Goal: Transaction & Acquisition: Purchase product/service

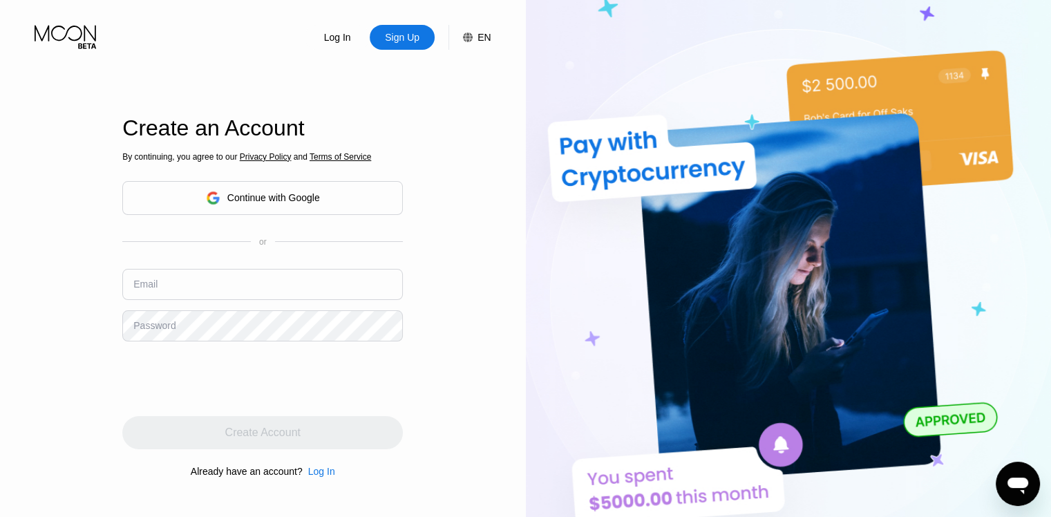
click at [268, 211] on div "Continue with Google" at bounding box center [262, 198] width 281 height 34
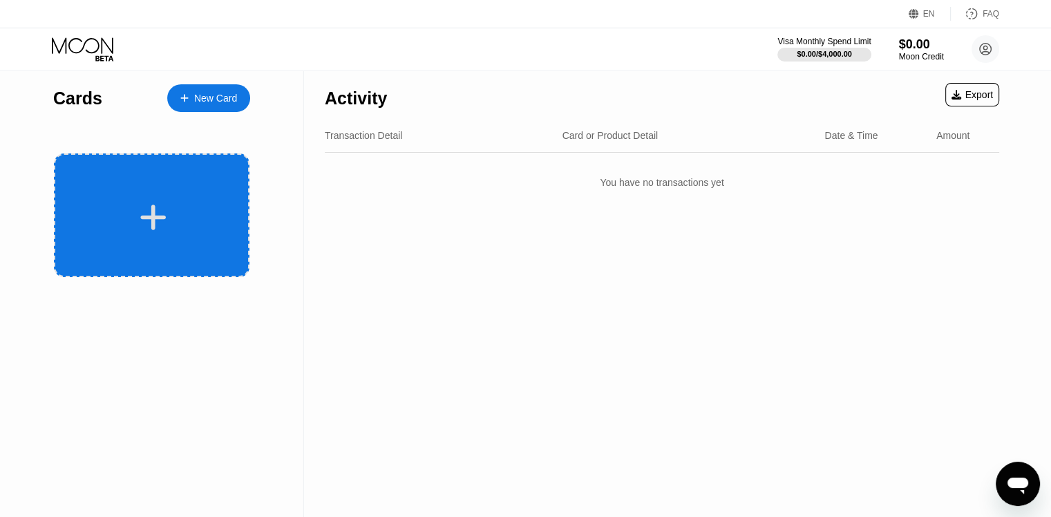
click at [190, 185] on div at bounding box center [152, 215] width 196 height 124
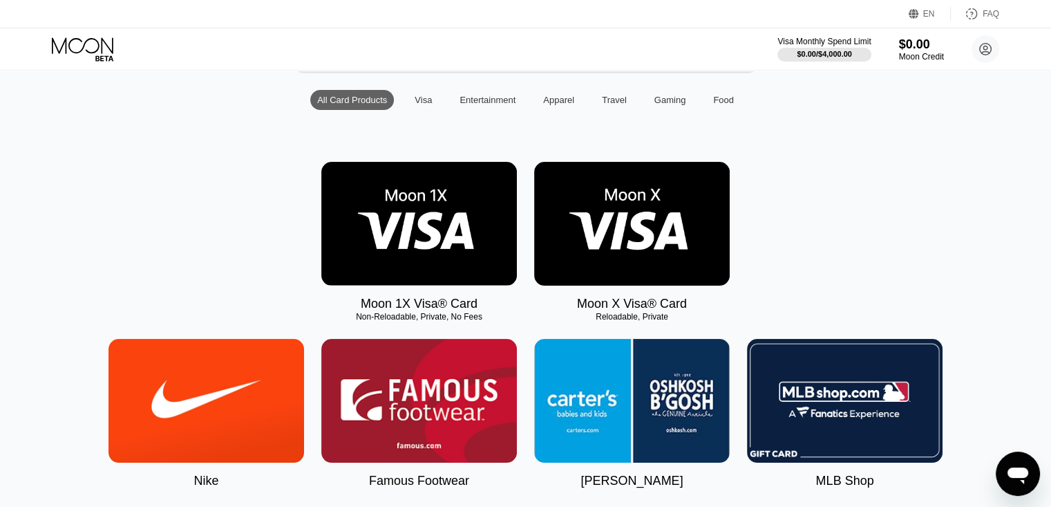
scroll to position [138, 0]
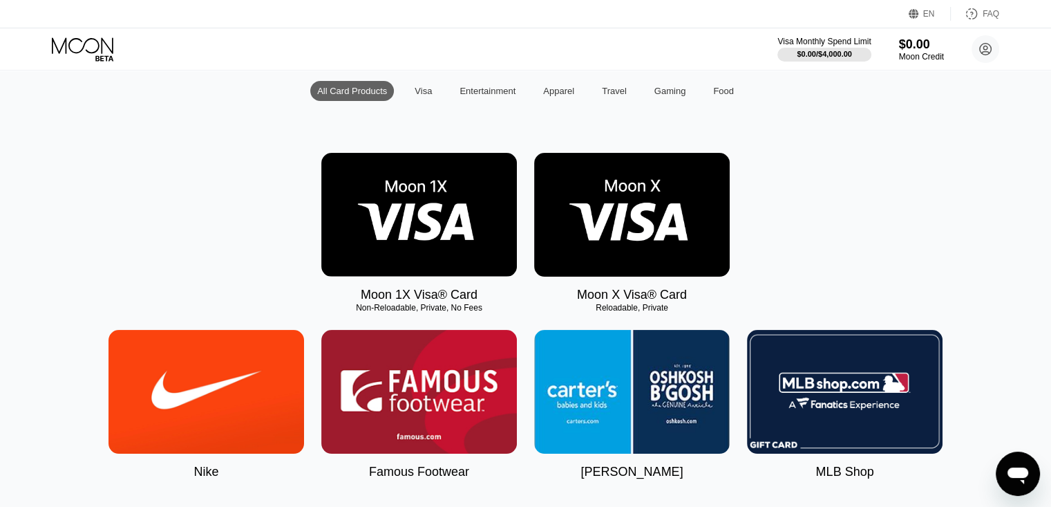
click at [561, 185] on img at bounding box center [632, 215] width 196 height 124
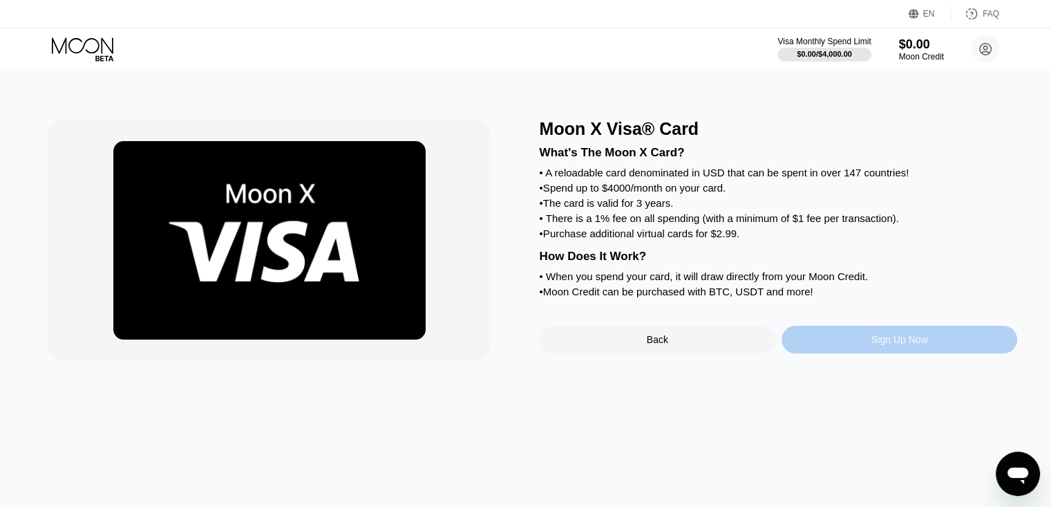
click at [905, 345] on div "Sign Up Now" at bounding box center [900, 339] width 57 height 11
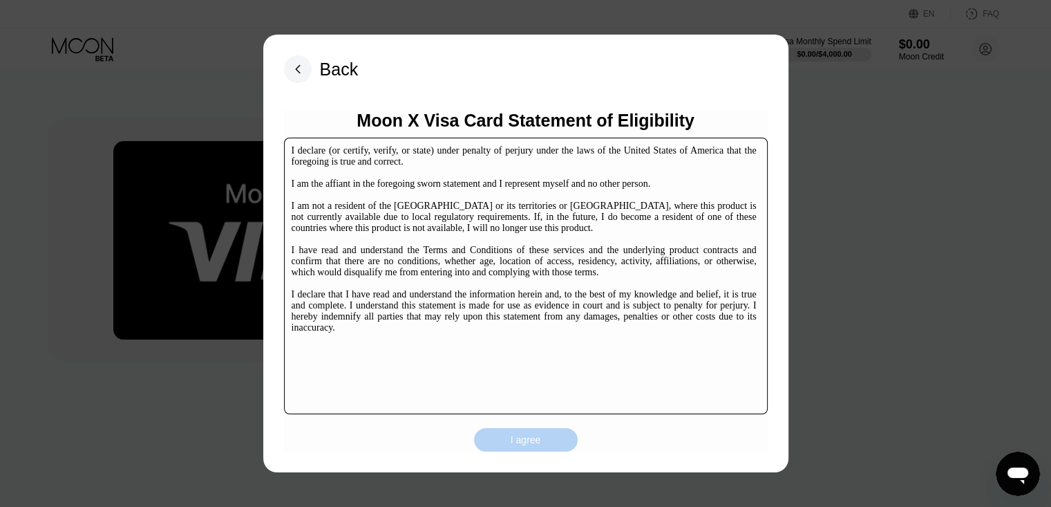
click at [499, 442] on div "I agree" at bounding box center [526, 439] width 104 height 23
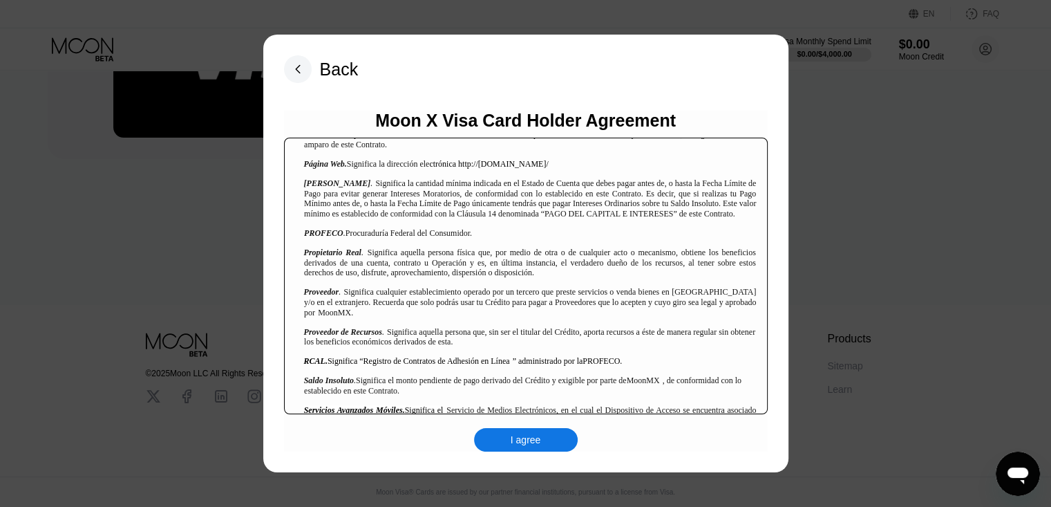
scroll to position [1520, 0]
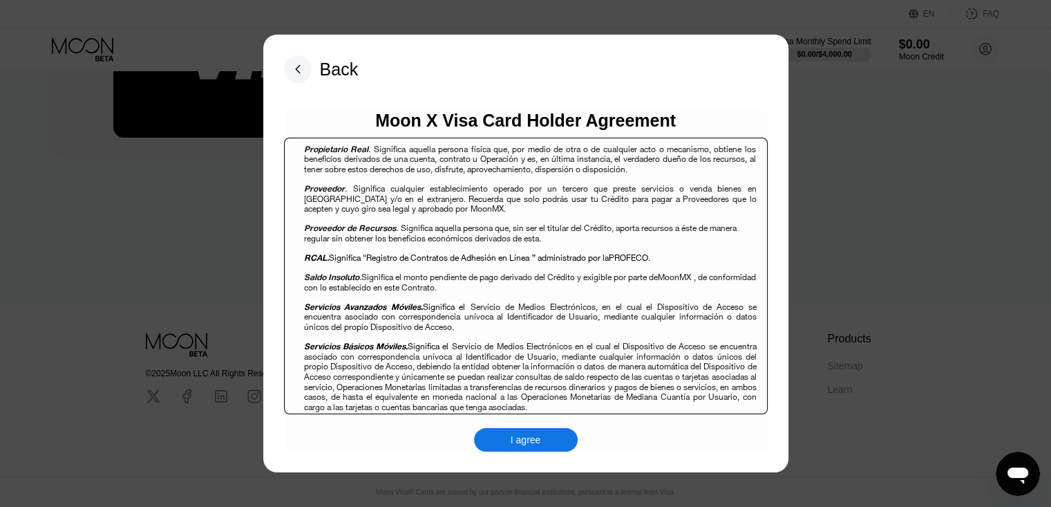
click at [491, 445] on div "I agree" at bounding box center [526, 439] width 104 height 23
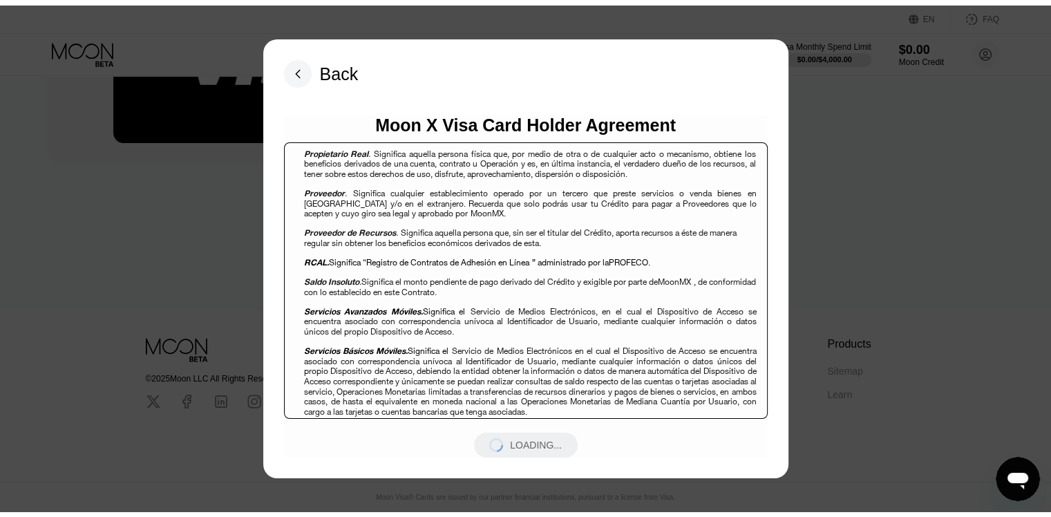
scroll to position [0, 0]
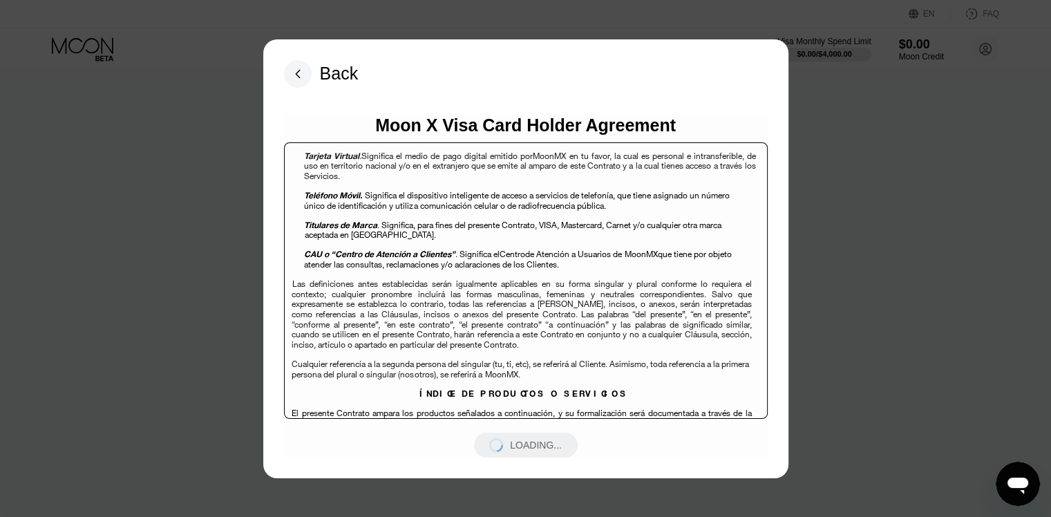
scroll to position [2004, 0]
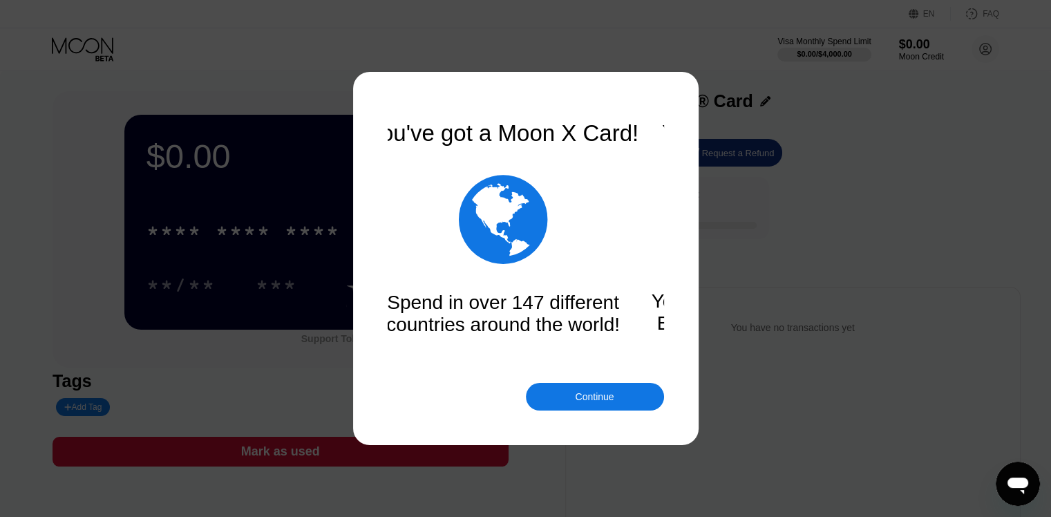
drag, startPoint x: 526, startPoint y: 207, endPoint x: 525, endPoint y: 228, distance: 20.7
click at [492, 200] on div "" at bounding box center [503, 219] width 89 height 104
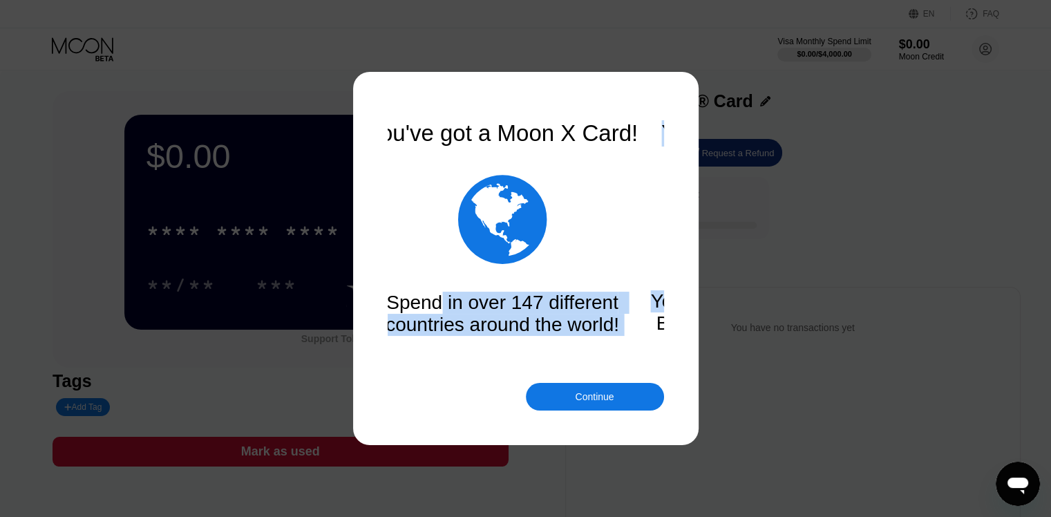
drag, startPoint x: 456, startPoint y: 297, endPoint x: 423, endPoint y: 354, distance: 65.7
click at [402, 305] on div "You've got a Moon X Card!  Spend in over 147 different countries around the wo…" at bounding box center [526, 258] width 276 height 276
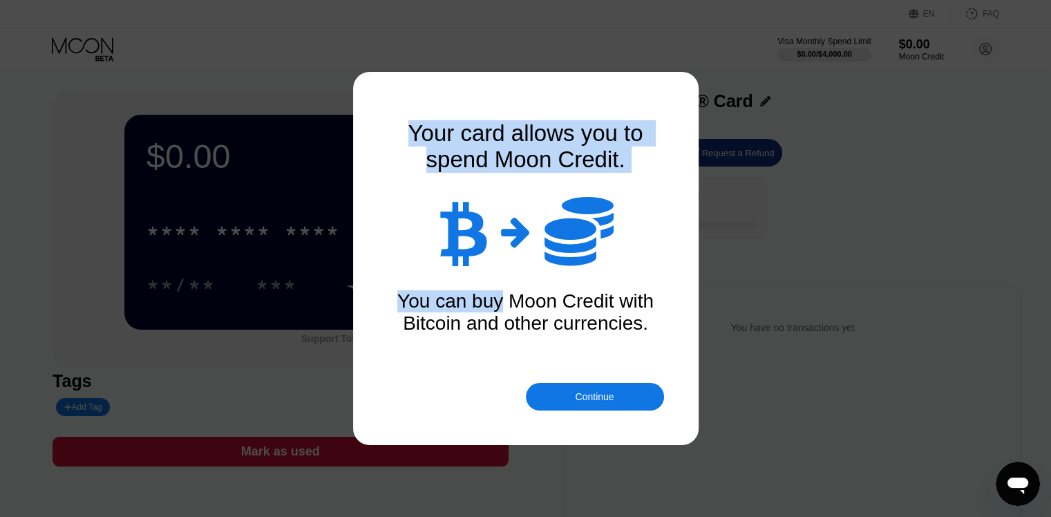
click at [556, 397] on div "Continue" at bounding box center [595, 397] width 138 height 28
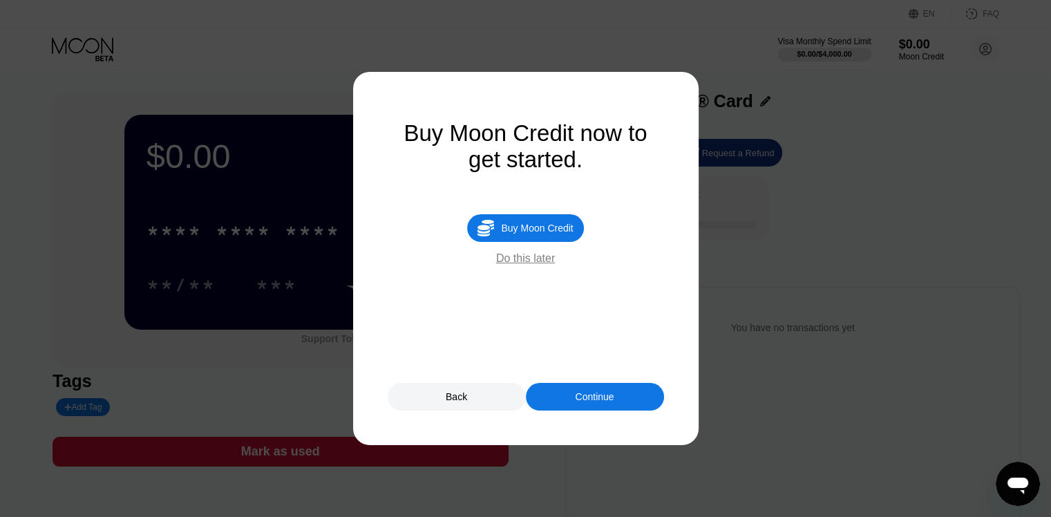
drag, startPoint x: 514, startPoint y: 268, endPoint x: 530, endPoint y: 305, distance: 39.9
click at [514, 265] on div "Do this later" at bounding box center [525, 258] width 59 height 12
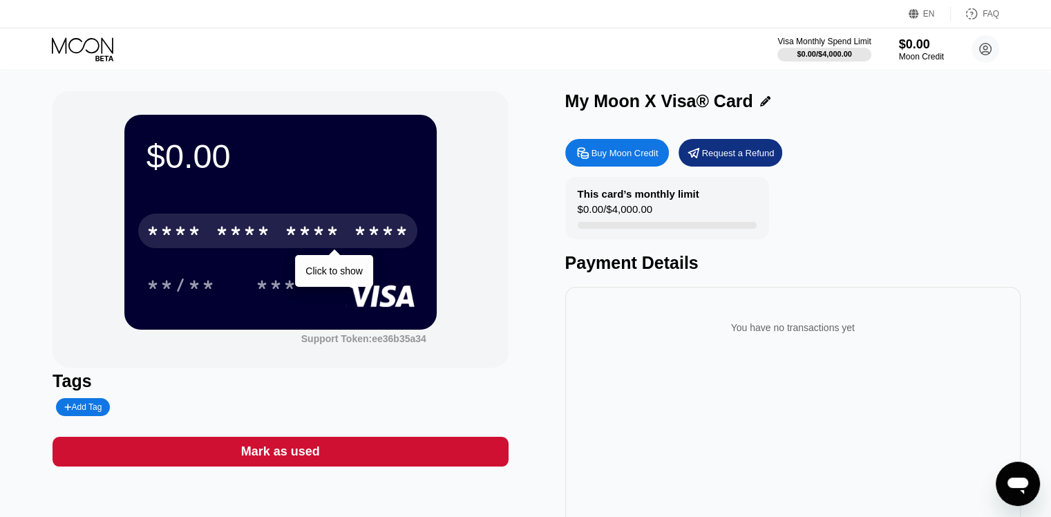
click at [214, 231] on div "* * * * * * * * * * * * ****" at bounding box center [277, 231] width 279 height 35
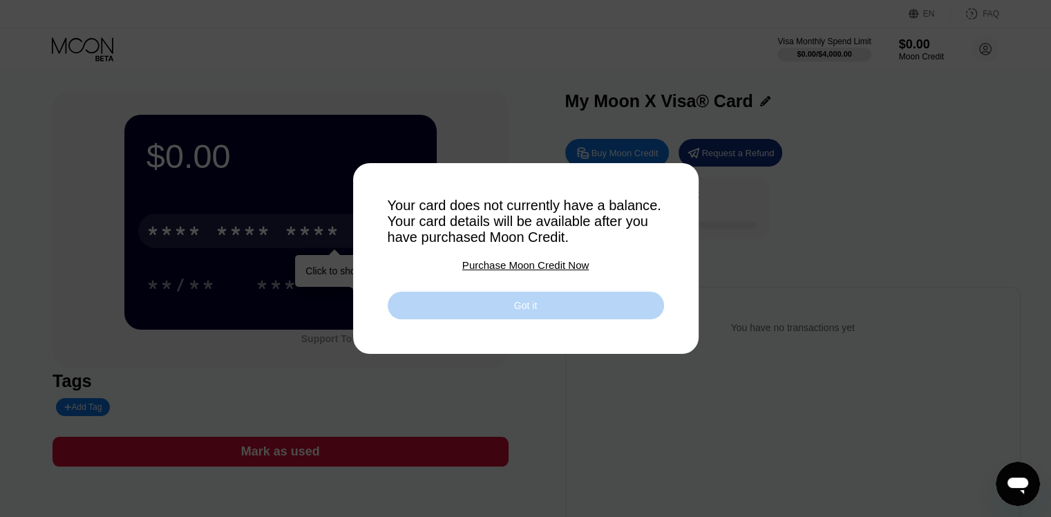
click at [487, 310] on div "Got it" at bounding box center [526, 306] width 276 height 28
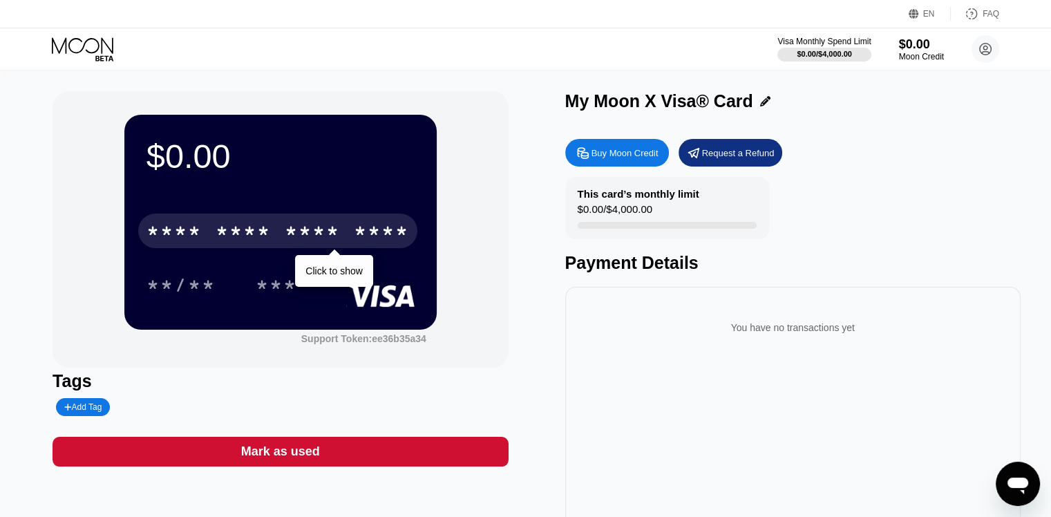
click at [218, 234] on div "* * * *" at bounding box center [243, 233] width 55 height 22
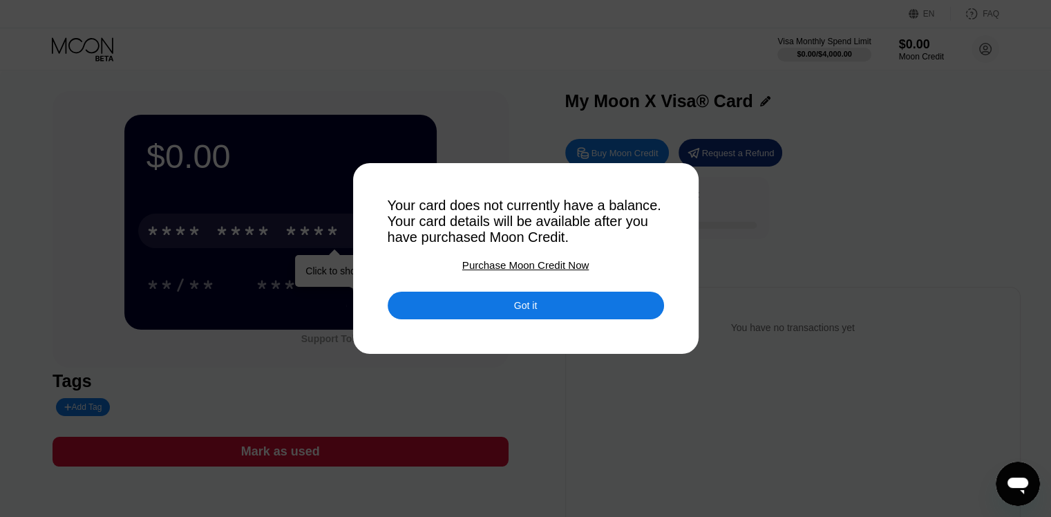
click at [496, 310] on div "Got it" at bounding box center [526, 306] width 276 height 28
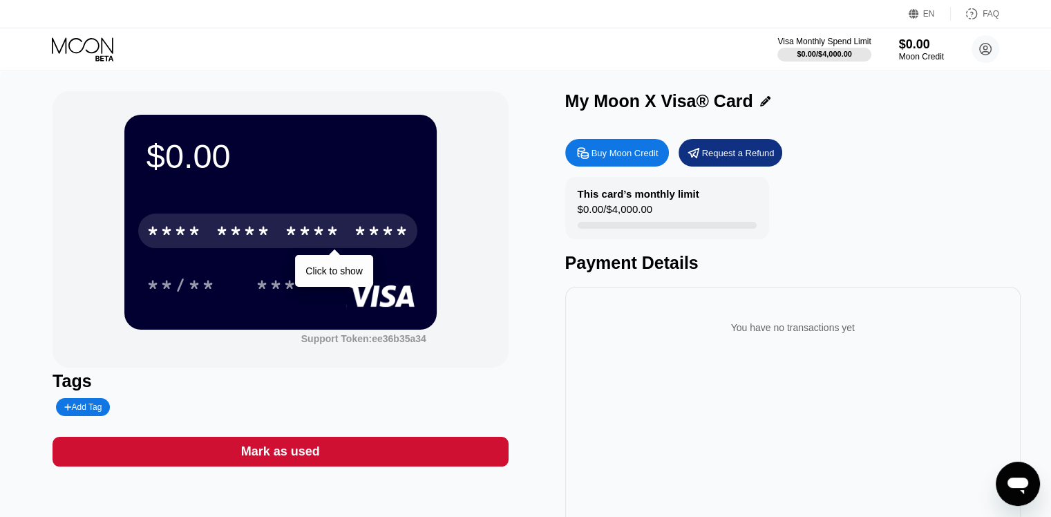
click at [348, 239] on div "* * * * * * * * * * * * ****" at bounding box center [277, 231] width 279 height 35
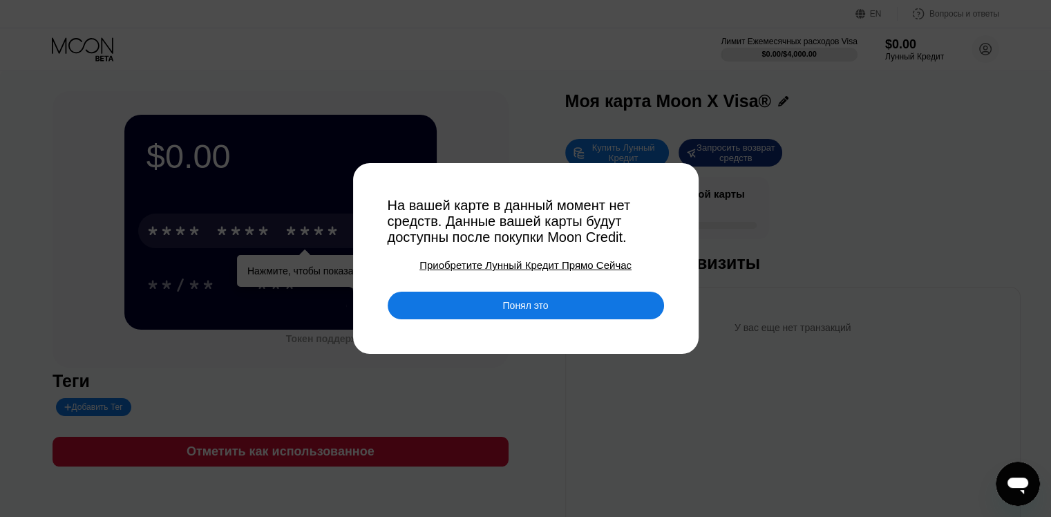
click at [498, 265] on div "Приобретите Лунный Кредит Прямо Сейчас" at bounding box center [526, 265] width 212 height 12
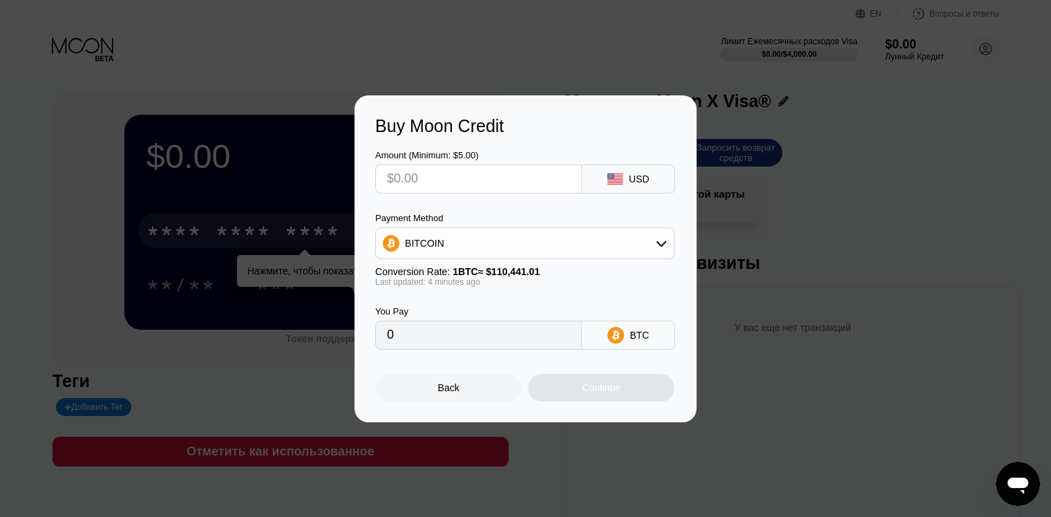
click at [483, 387] on div "Back" at bounding box center [448, 388] width 147 height 28
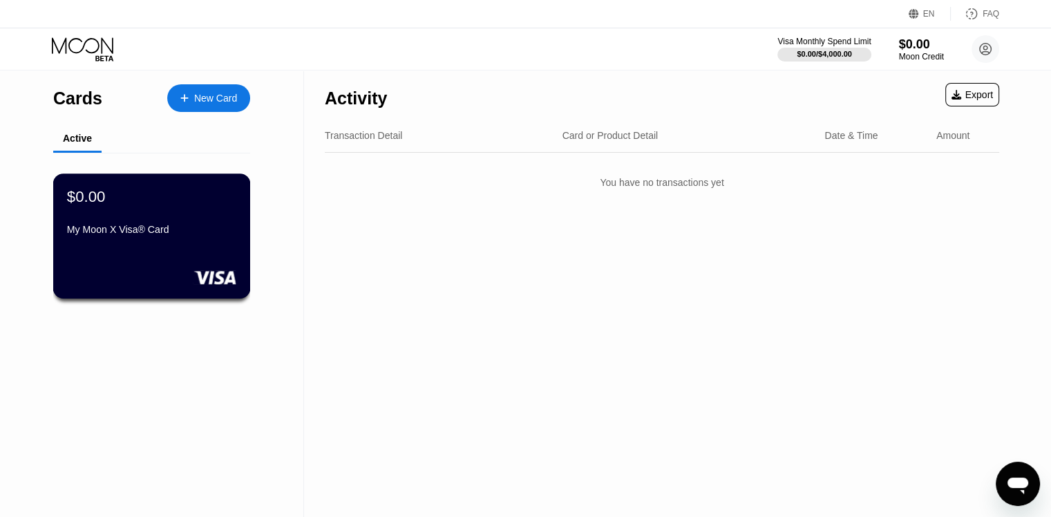
click at [135, 219] on div "$0.00 My Moon X Visa® Card" at bounding box center [151, 213] width 169 height 53
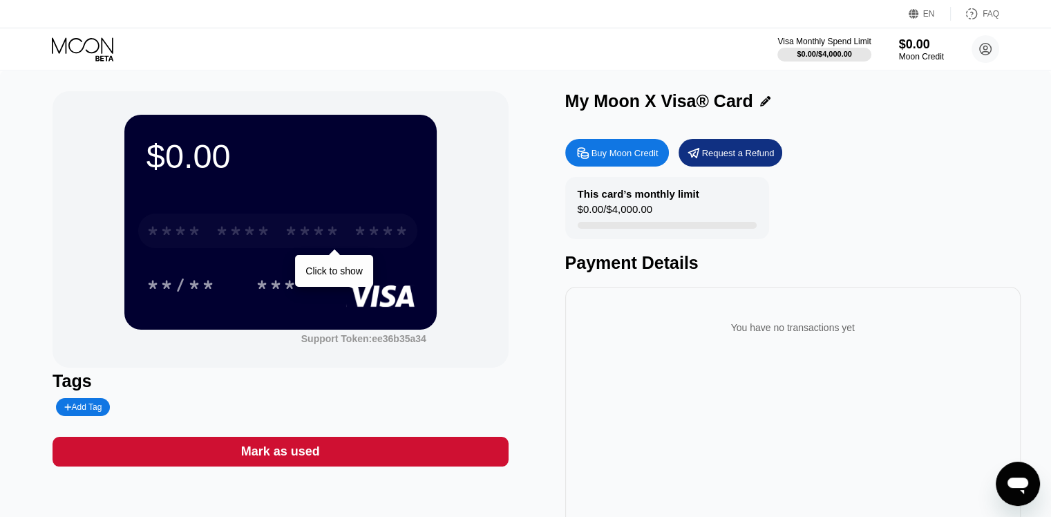
click at [245, 238] on div "* * * *" at bounding box center [243, 233] width 55 height 22
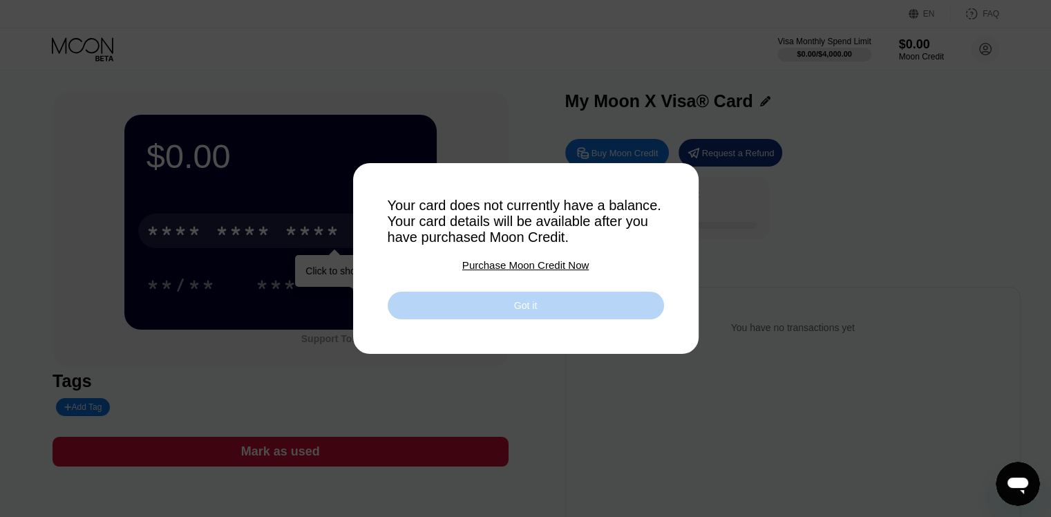
click at [487, 312] on div "Got it" at bounding box center [526, 306] width 276 height 28
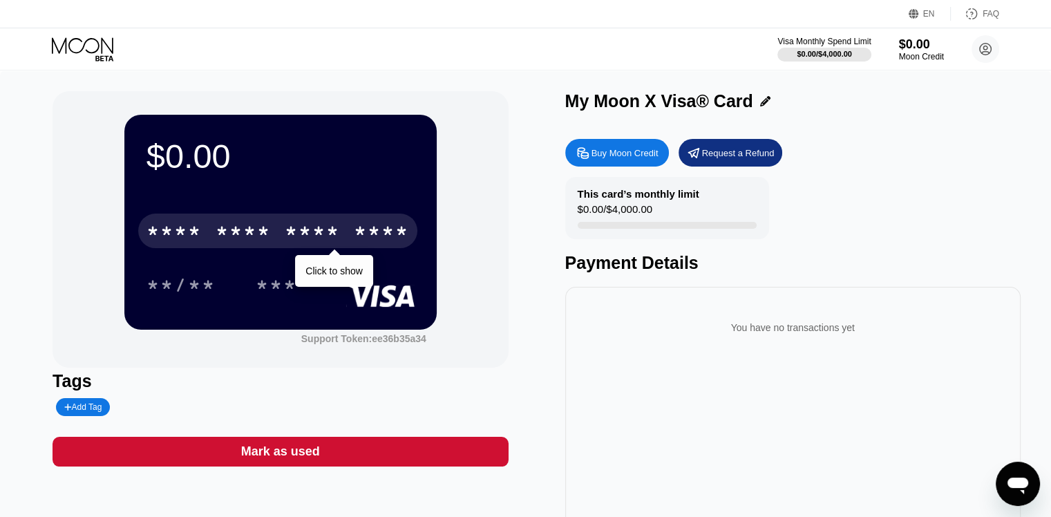
click at [326, 231] on div "* * * *" at bounding box center [312, 233] width 55 height 22
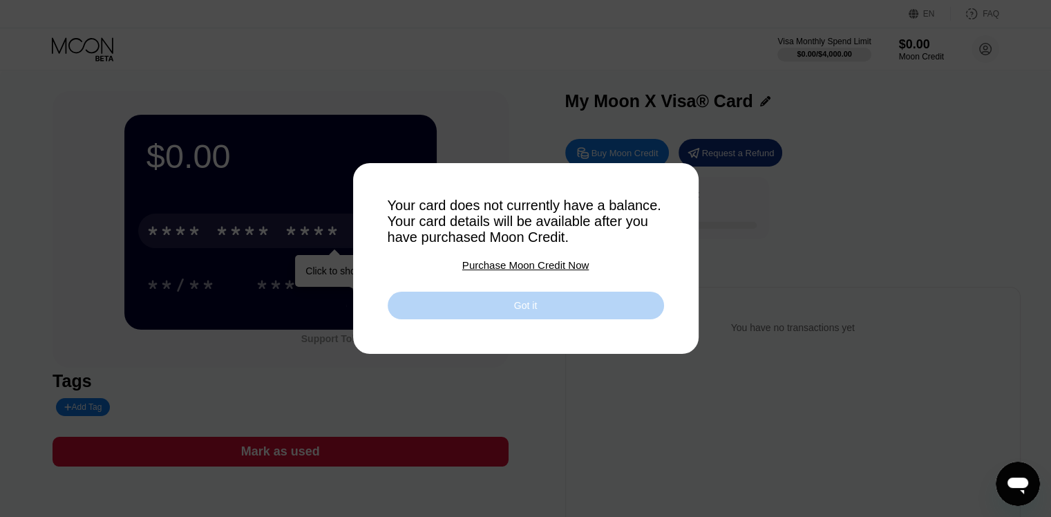
click at [500, 305] on div "Got it" at bounding box center [526, 306] width 276 height 28
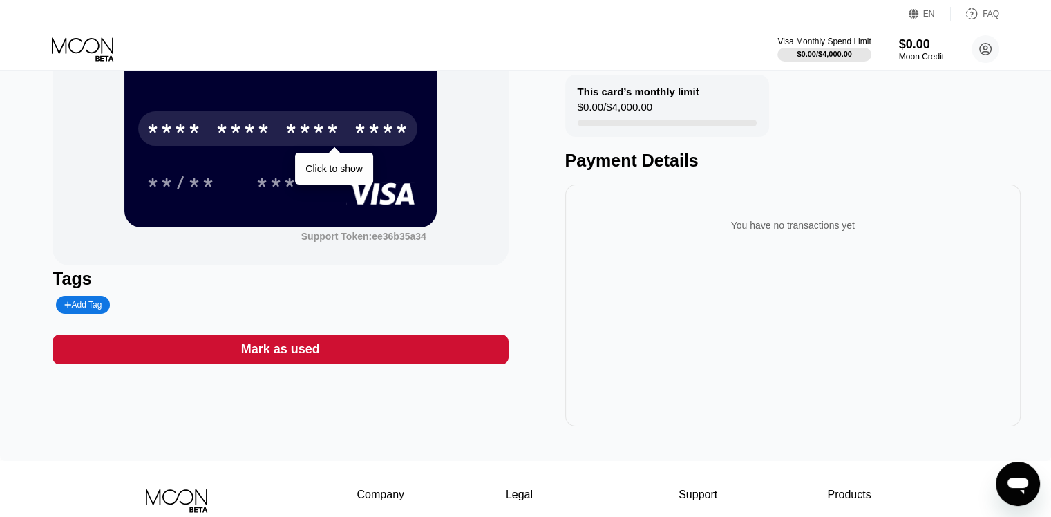
scroll to position [69, 0]
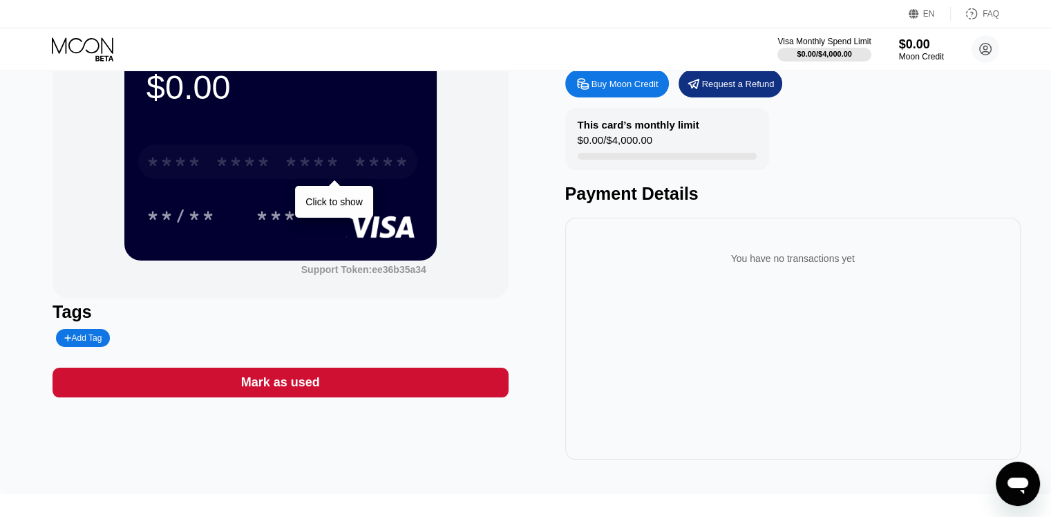
click at [331, 151] on div "* * * * * * * * * * * * ****" at bounding box center [277, 161] width 279 height 35
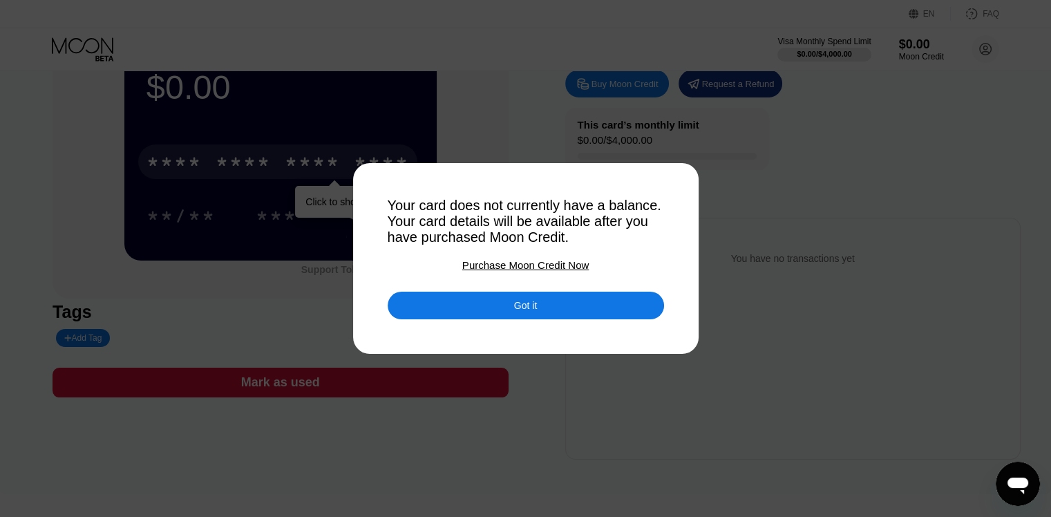
drag, startPoint x: 480, startPoint y: 320, endPoint x: 452, endPoint y: 318, distance: 28.4
click at [478, 319] on div "Got it" at bounding box center [526, 306] width 276 height 28
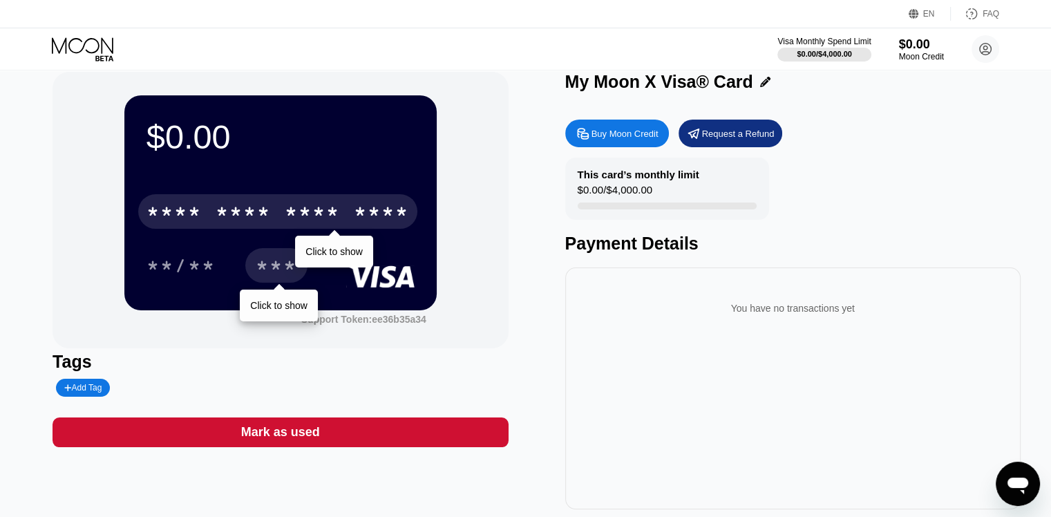
scroll to position [0, 0]
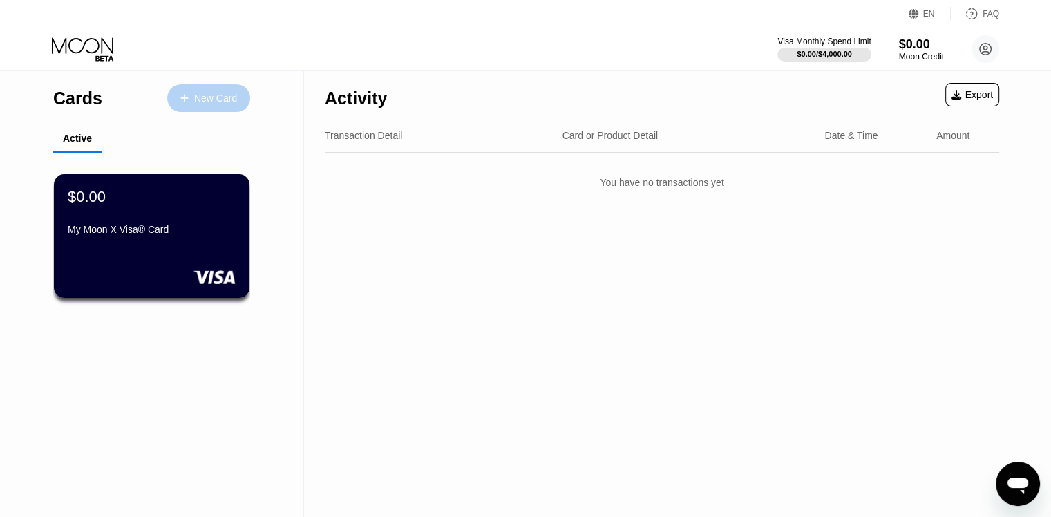
click at [241, 97] on div "New Card" at bounding box center [208, 98] width 83 height 28
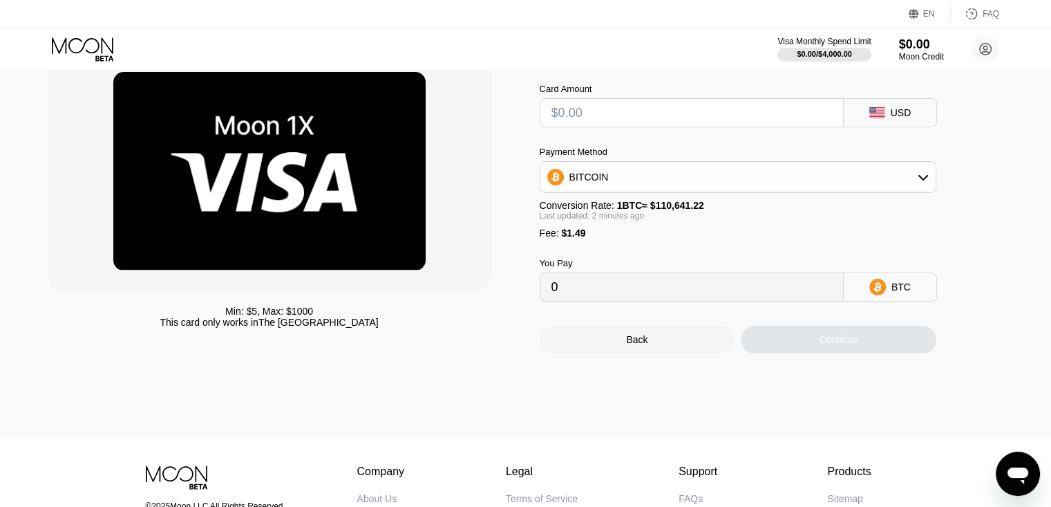
click at [642, 124] on input "text" at bounding box center [692, 113] width 281 height 28
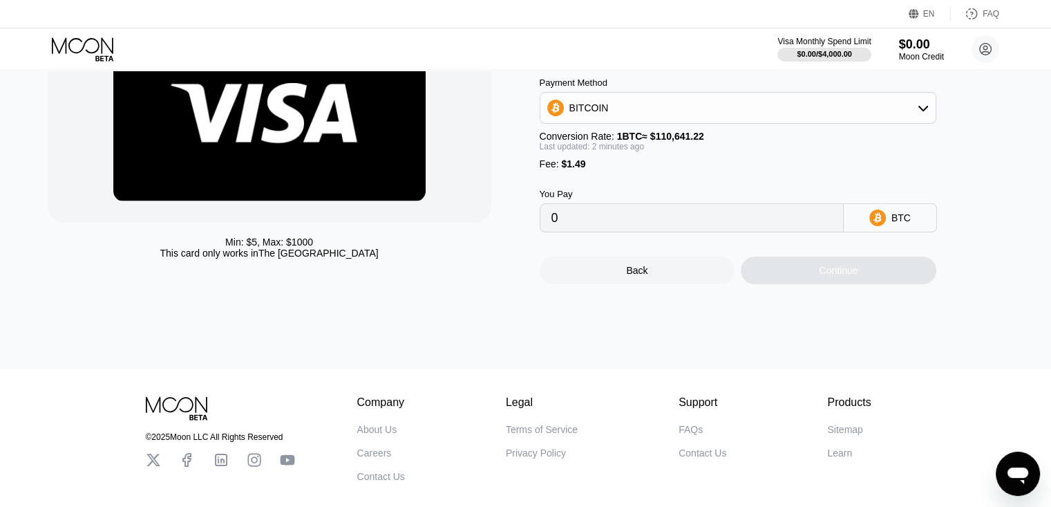
click at [610, 118] on div "BITCOIN" at bounding box center [737, 108] width 395 height 28
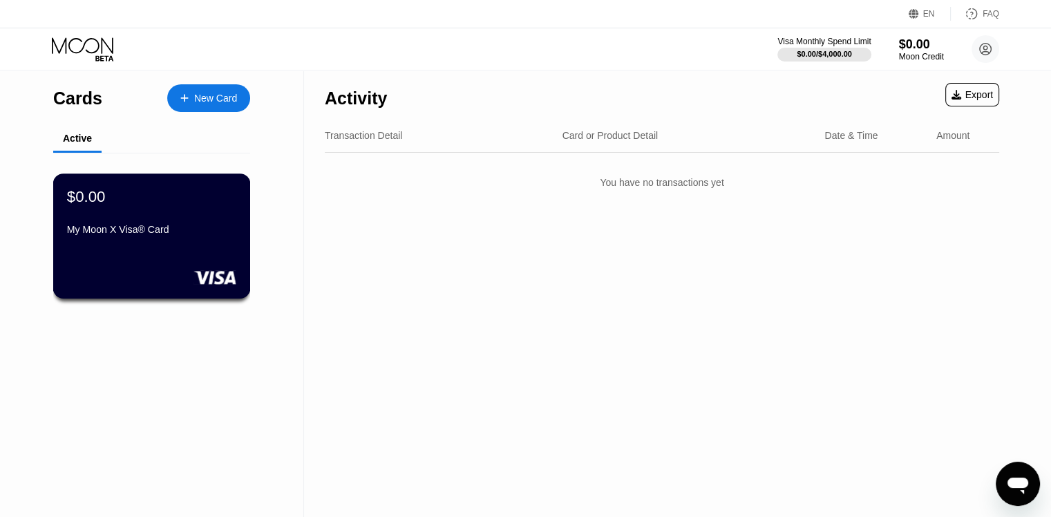
click at [177, 229] on div "My Moon X Visa® Card" at bounding box center [151, 229] width 169 height 11
click at [155, 220] on div "$0.00 My Moon X Visa® Card" at bounding box center [151, 213] width 169 height 53
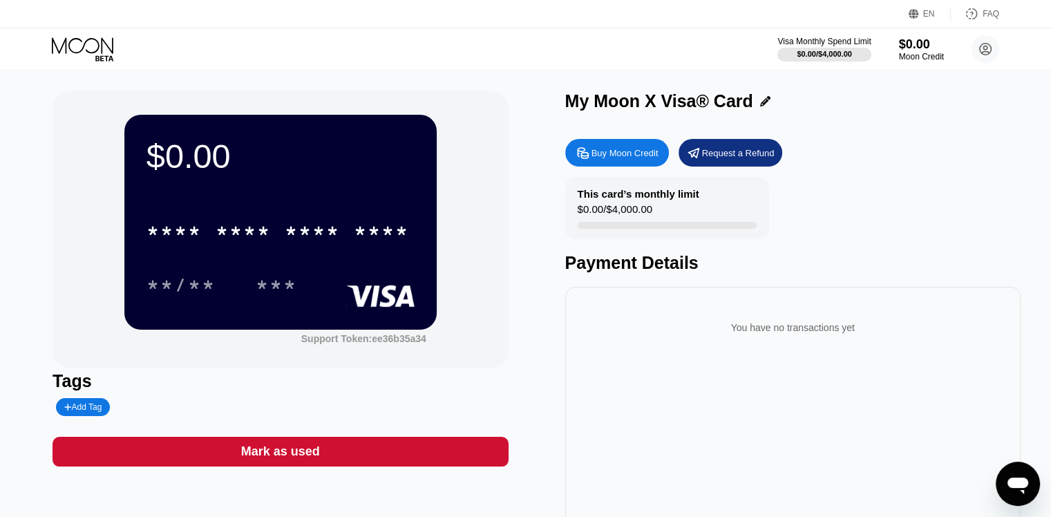
click at [613, 220] on div "$0.00 / $4,000.00" at bounding box center [615, 212] width 75 height 19
drag, startPoint x: 632, startPoint y: 235, endPoint x: 692, endPoint y: 236, distance: 59.5
click at [669, 238] on div "This card’s monthly limit $0.00 / $4,000.00" at bounding box center [667, 208] width 204 height 62
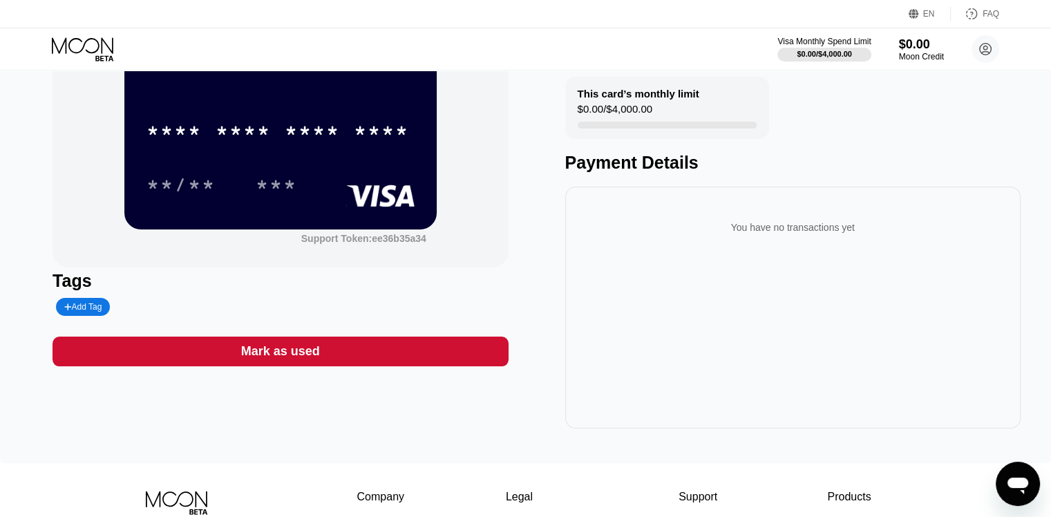
scroll to position [69, 0]
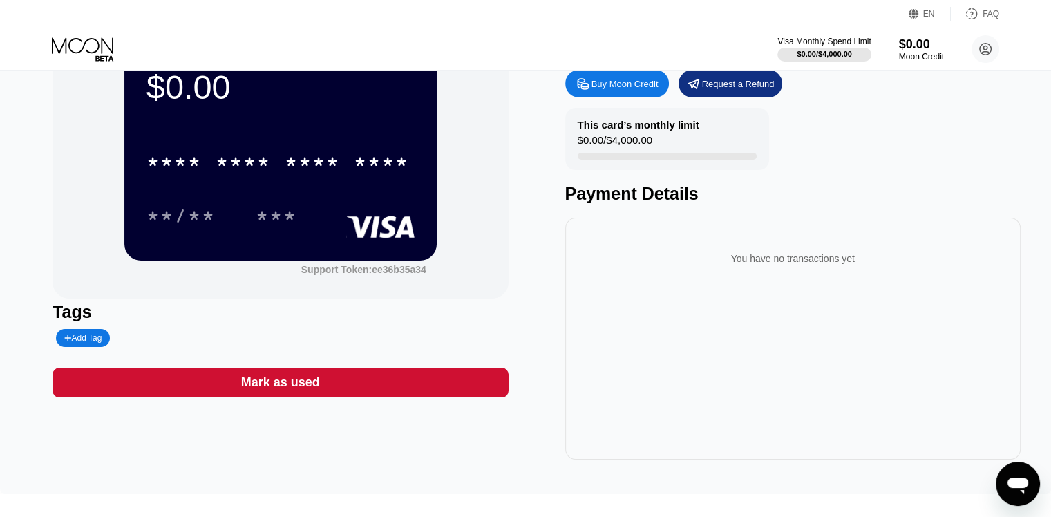
drag, startPoint x: 616, startPoint y: 198, endPoint x: 628, endPoint y: 208, distance: 14.7
click at [621, 204] on div "Payment Details" at bounding box center [792, 194] width 455 height 20
click at [637, 211] on div "Buy Moon Credit Request a Refund This card’s monthly limit $0.00 / $4,000.00 Pa…" at bounding box center [792, 261] width 455 height 397
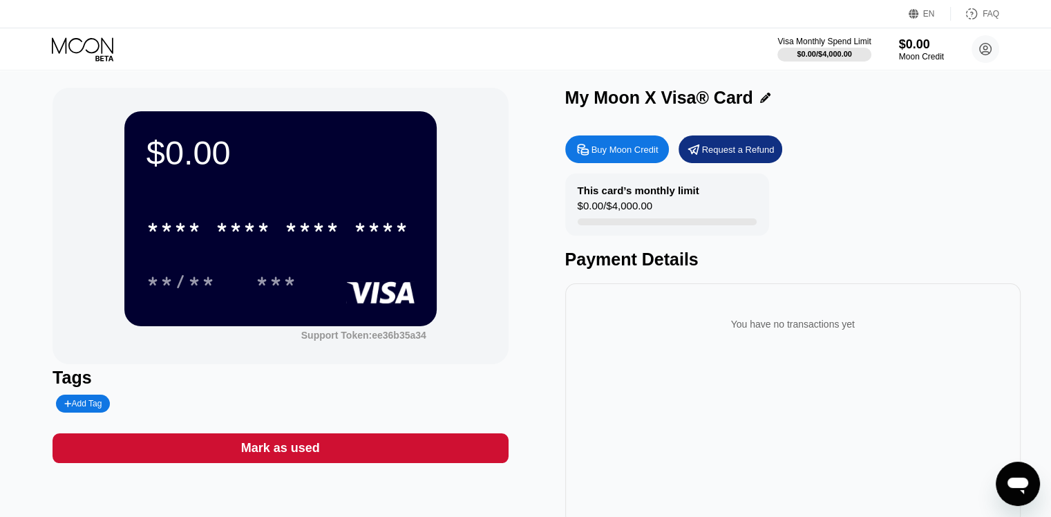
scroll to position [0, 0]
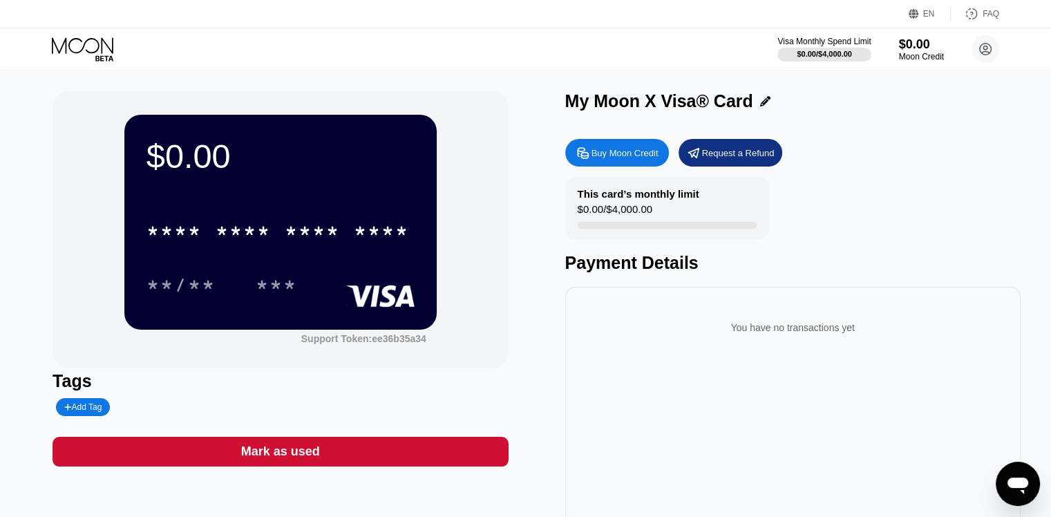
drag, startPoint x: 252, startPoint y: 257, endPoint x: 258, endPoint y: 235, distance: 23.0
click at [257, 240] on div "* * * * * * * * * * * * **** **/** ***" at bounding box center [281, 244] width 268 height 82
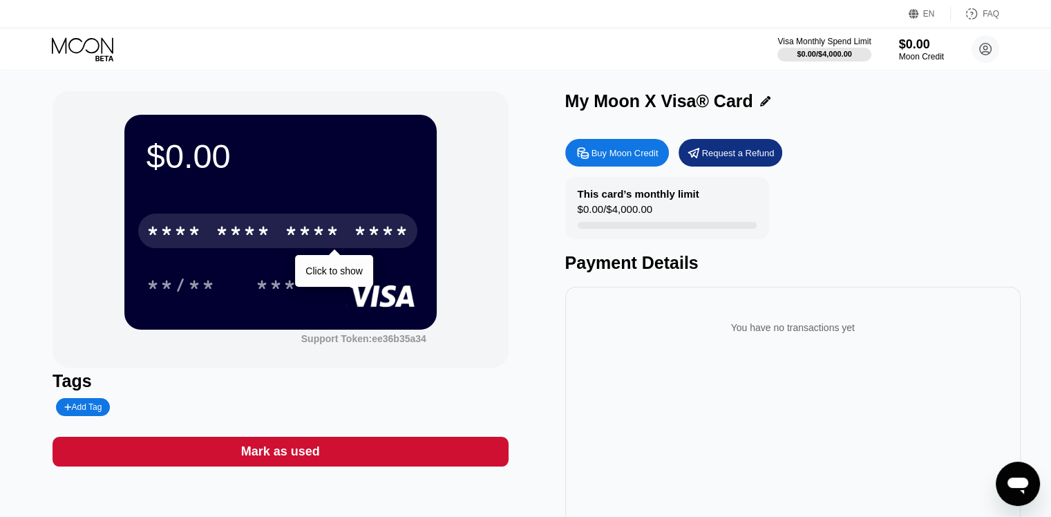
click at [259, 234] on div "* * * *" at bounding box center [243, 233] width 55 height 22
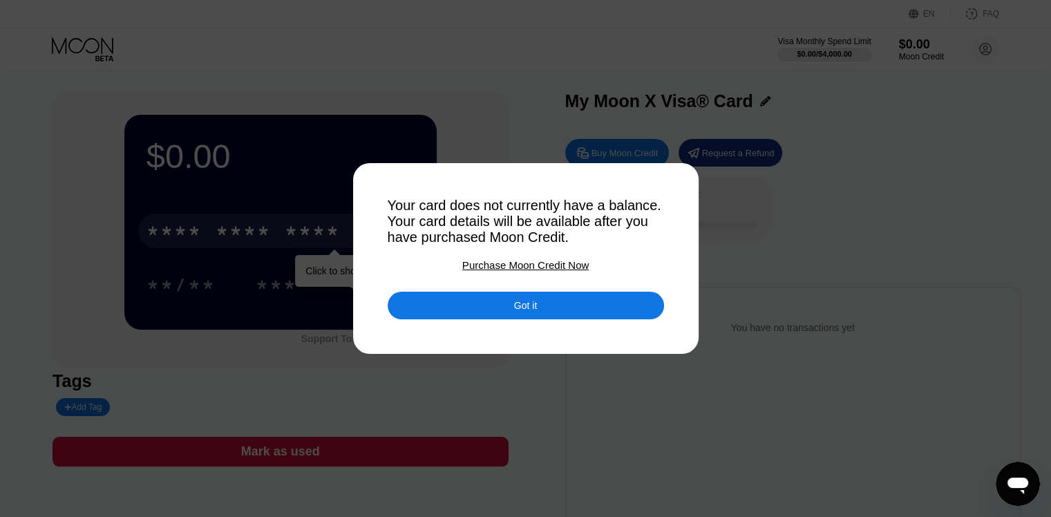
click at [409, 308] on div "Got it" at bounding box center [526, 306] width 276 height 28
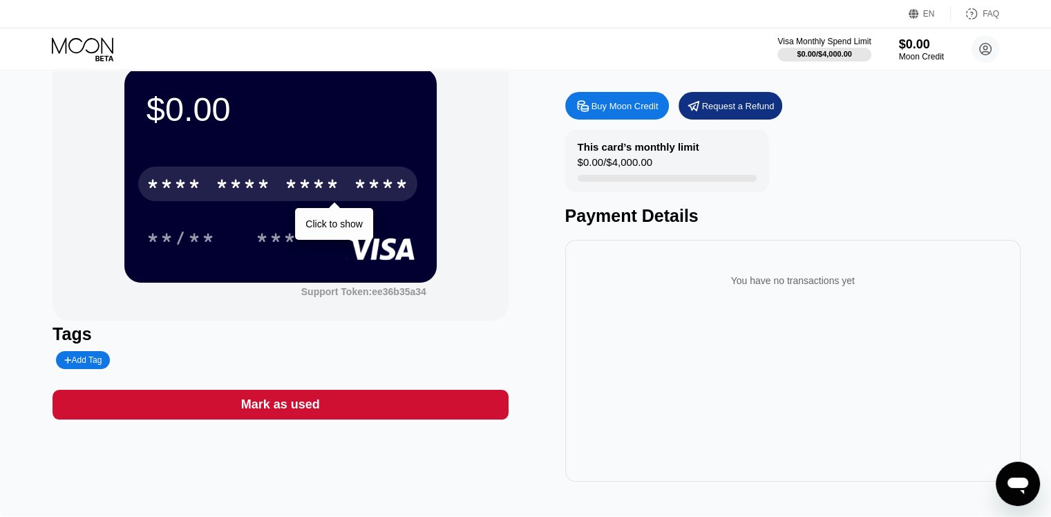
scroll to position [69, 0]
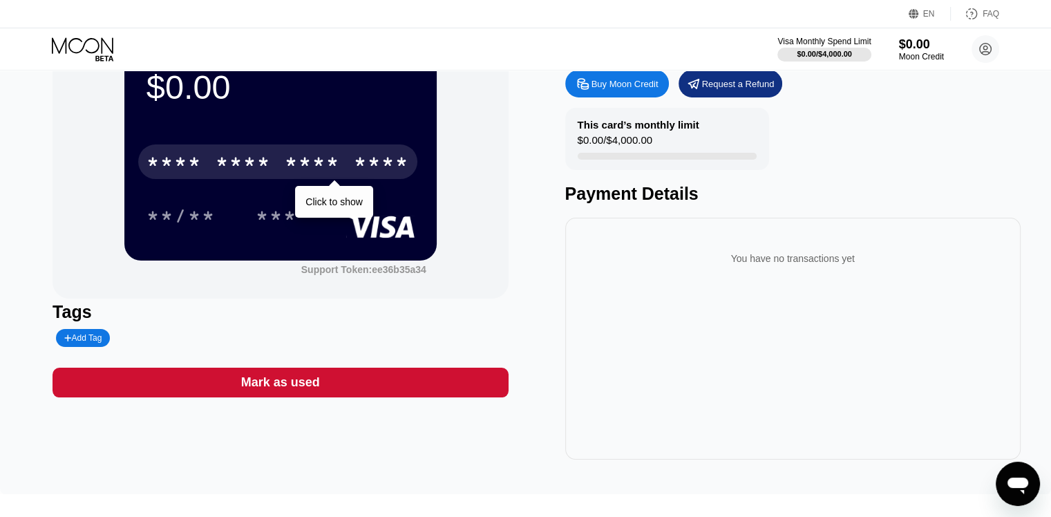
click at [326, 210] on div "**/** ***" at bounding box center [281, 215] width 268 height 35
click at [276, 220] on div "***" at bounding box center [276, 218] width 41 height 22
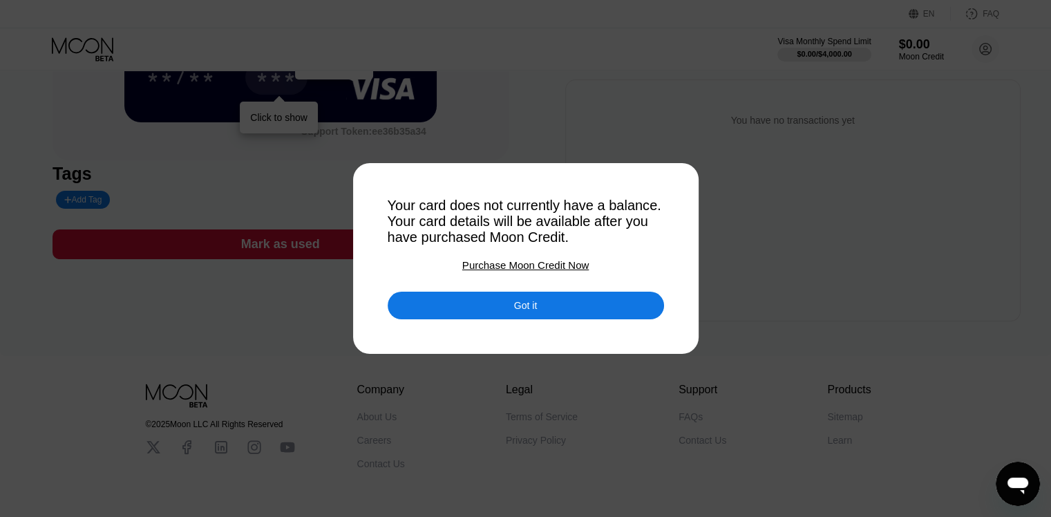
click at [482, 269] on div "Purchase Moon Credit Now" at bounding box center [525, 265] width 126 height 12
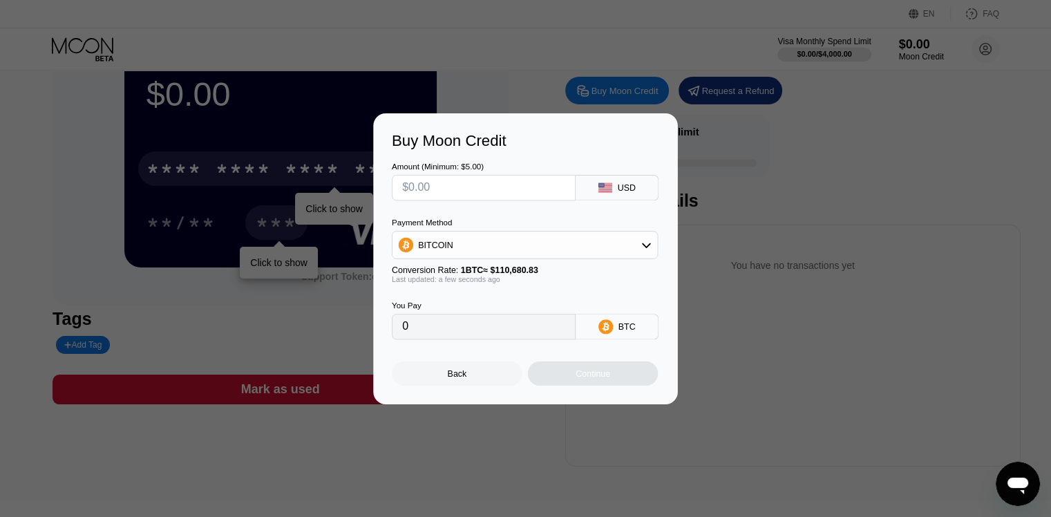
scroll to position [0, 0]
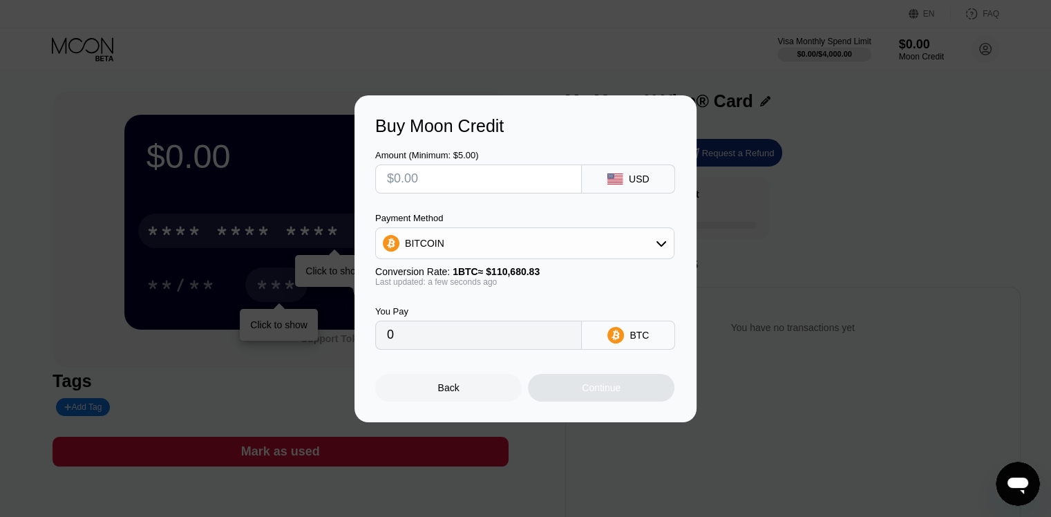
click at [421, 344] on input "0" at bounding box center [478, 335] width 183 height 28
click at [618, 182] on icon at bounding box center [615, 178] width 15 height 11
click at [563, 244] on div "BITCOIN" at bounding box center [525, 243] width 298 height 28
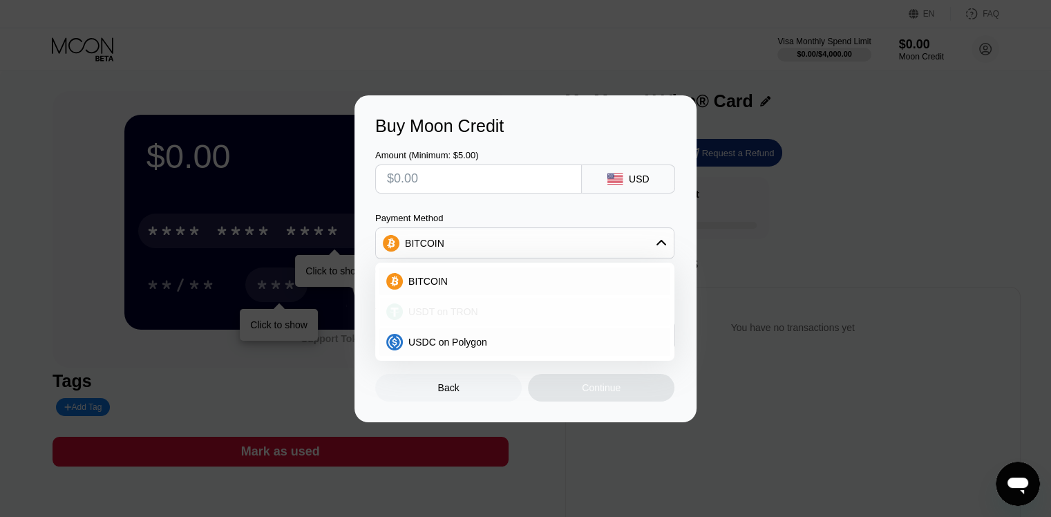
click at [432, 314] on span "USDT on TRON" at bounding box center [443, 311] width 70 height 11
type input "0.00"
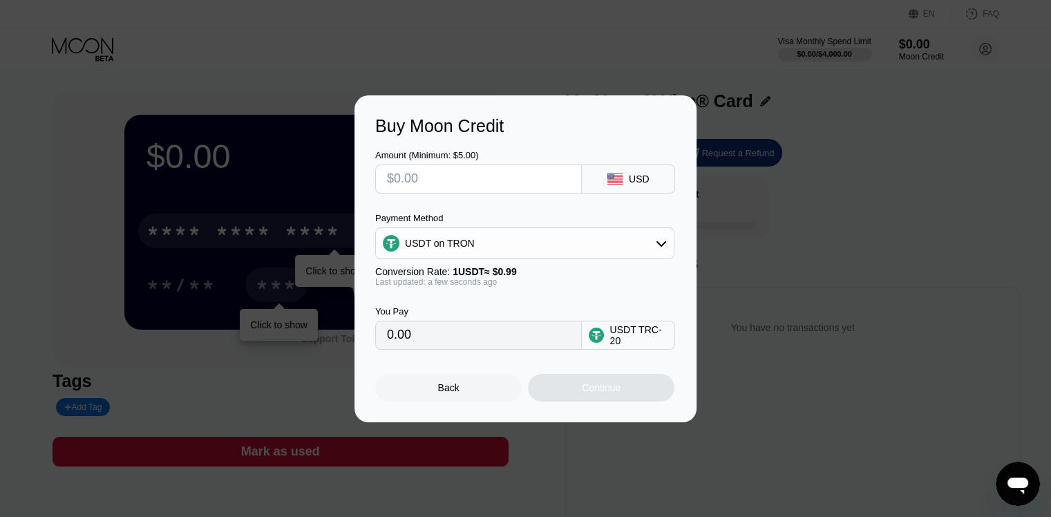
click at [608, 177] on icon at bounding box center [611, 175] width 7 height 5
click at [552, 188] on input "text" at bounding box center [478, 179] width 183 height 28
type input "$6"
type input "6.06"
type input "$66"
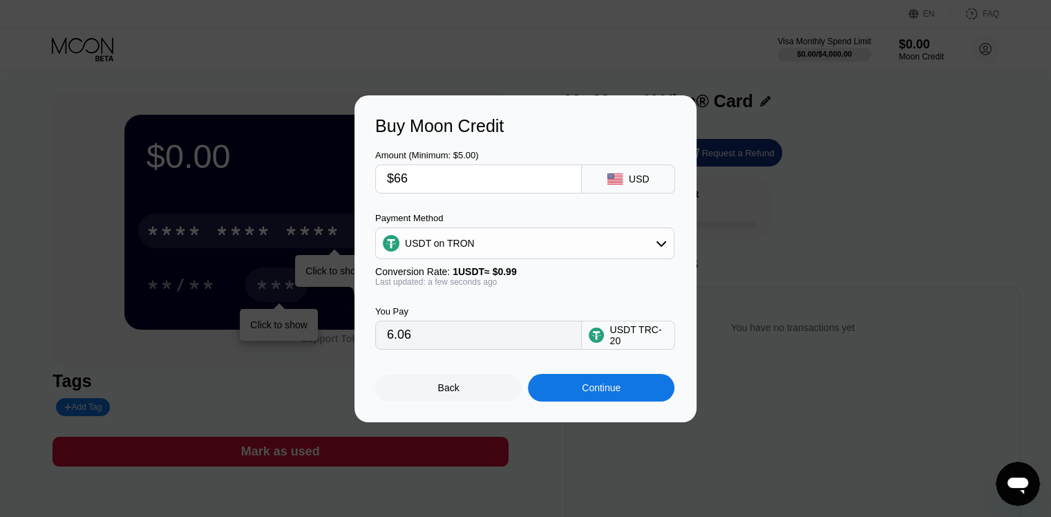
type input "66.67"
type input "$666"
type input "672.73"
type input "$6666"
type input "6733.33"
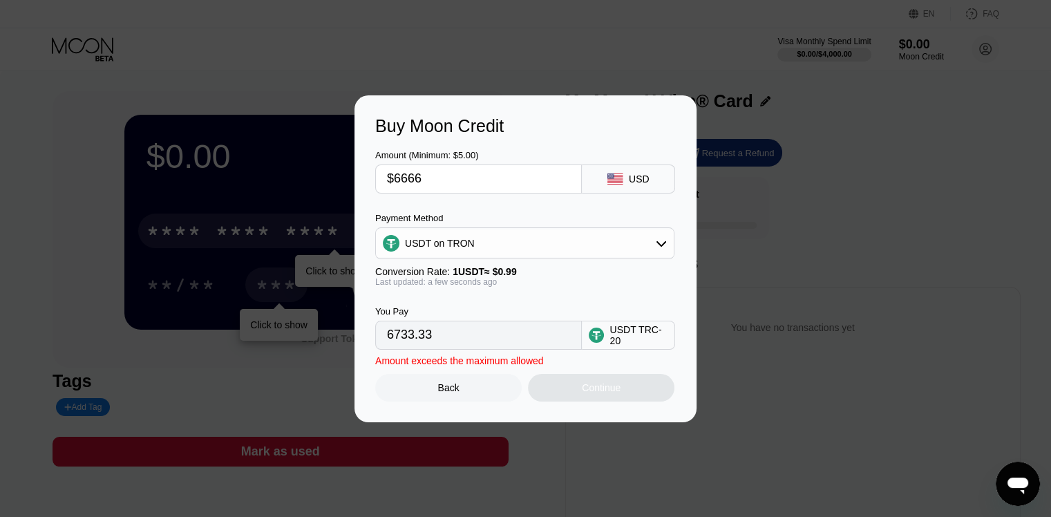
type input "$666"
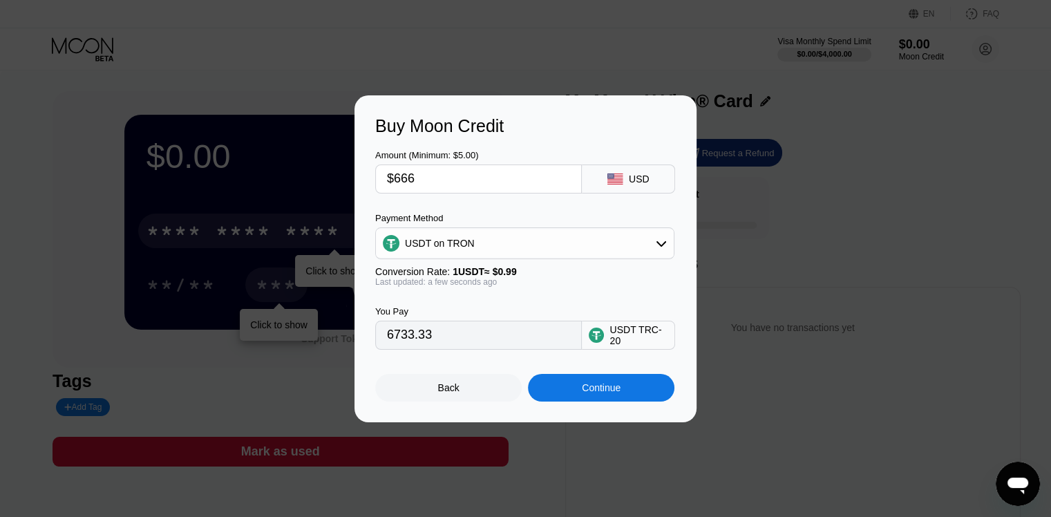
type input "672.73"
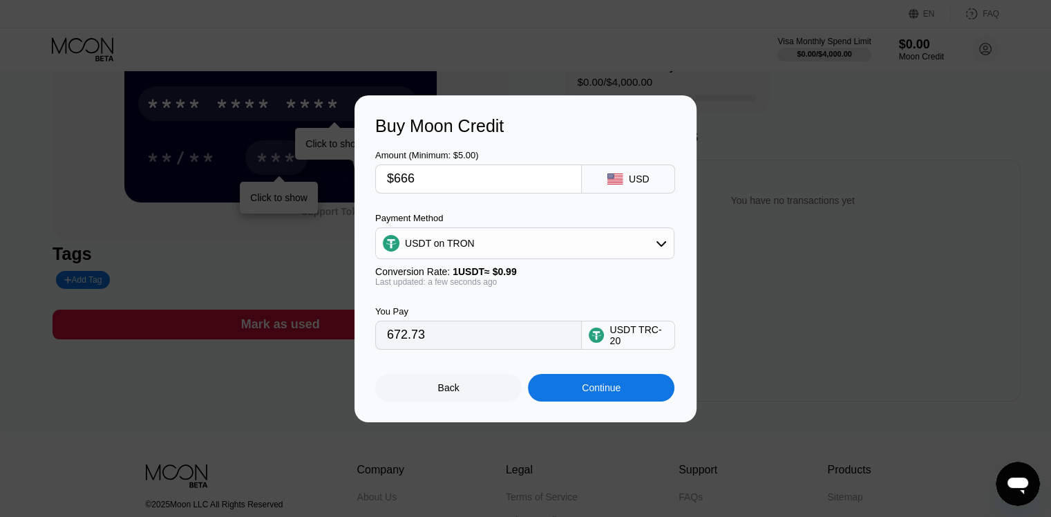
scroll to position [124, 0]
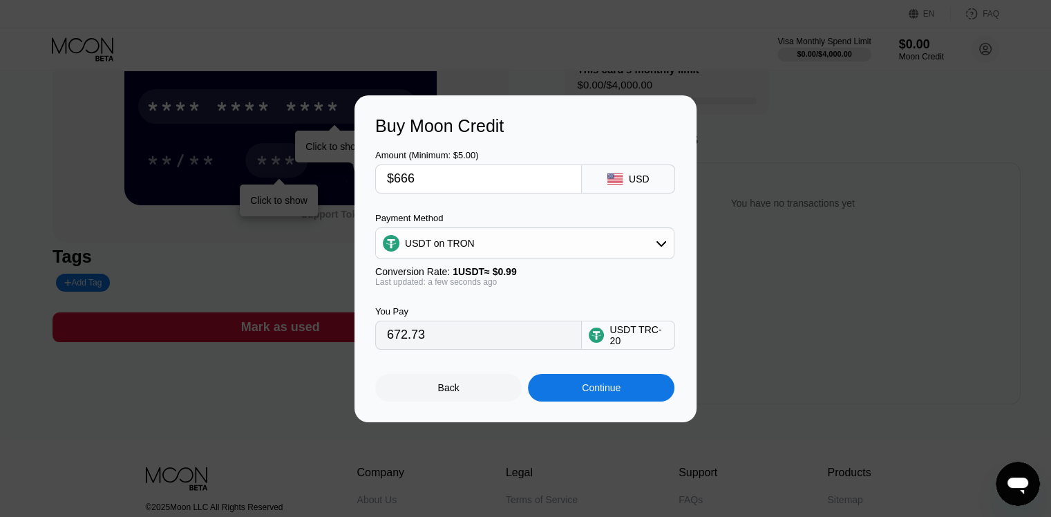
type input "$666"
click at [600, 384] on div "Continue" at bounding box center [601, 388] width 147 height 28
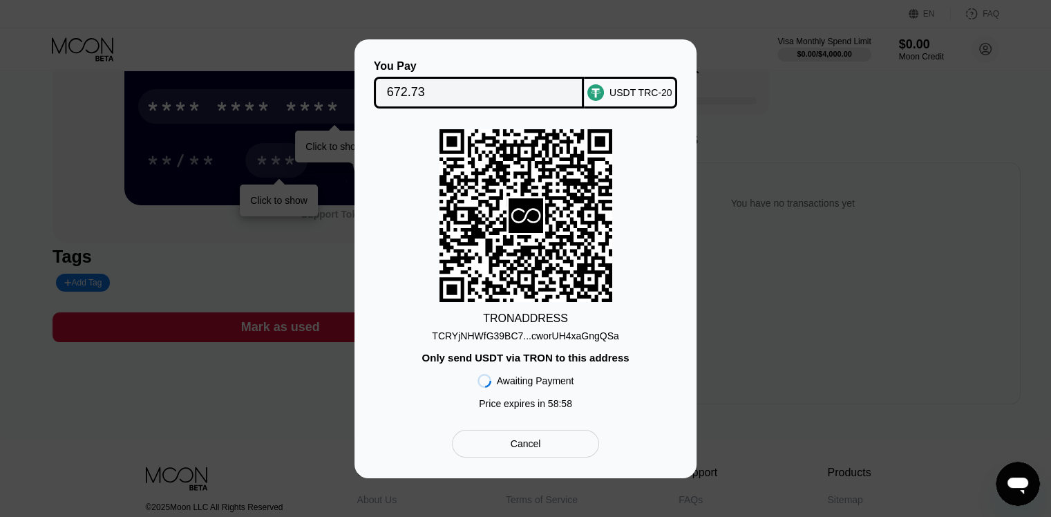
click at [746, 229] on div "You Pay 672.73 USDT TRC-20 TRON ADDRESS TCRYjNHWfG39BC7...cworUH4xaGngQSa Only …" at bounding box center [525, 258] width 1051 height 439
click at [514, 450] on div "Cancel" at bounding box center [526, 443] width 30 height 12
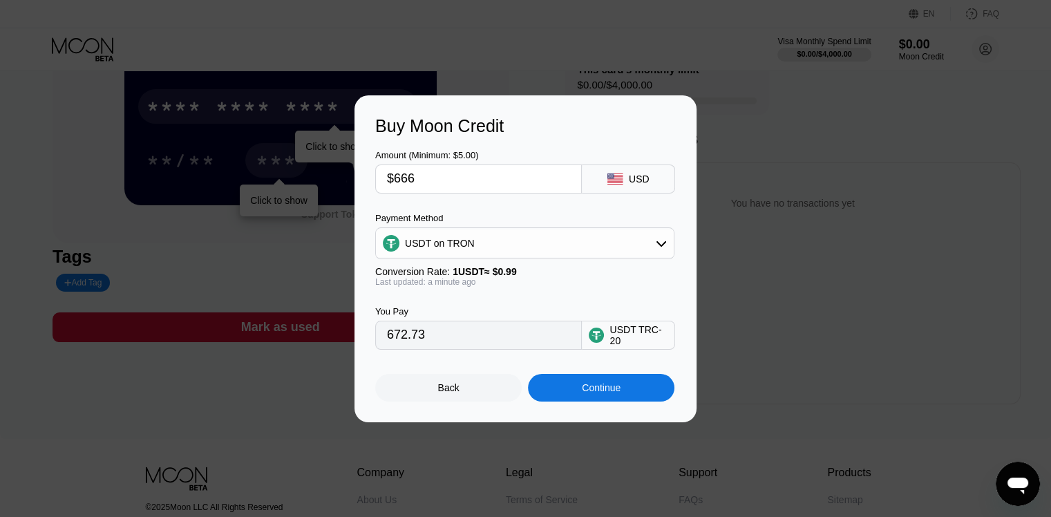
click at [470, 396] on div "Back" at bounding box center [448, 388] width 147 height 28
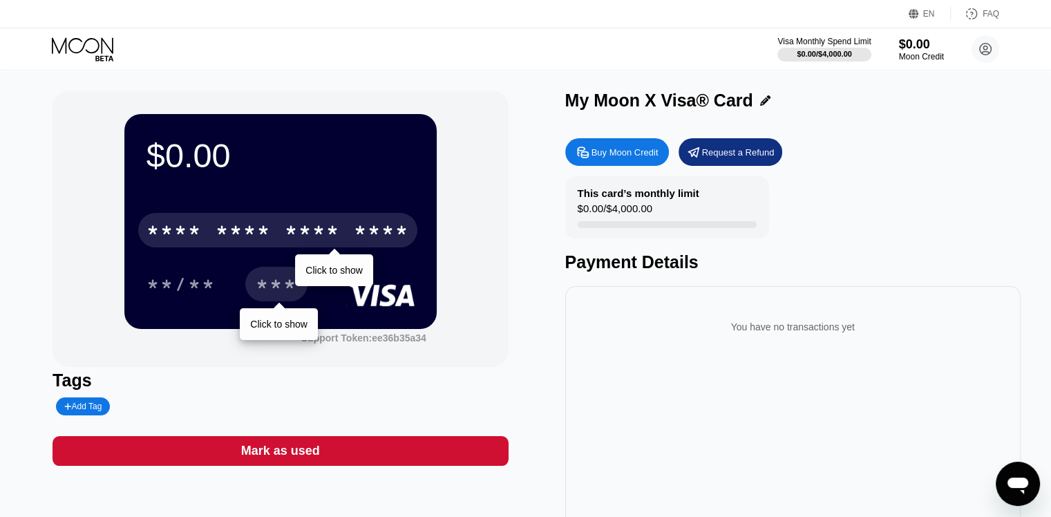
scroll to position [0, 0]
